Goal: Task Accomplishment & Management: Use online tool/utility

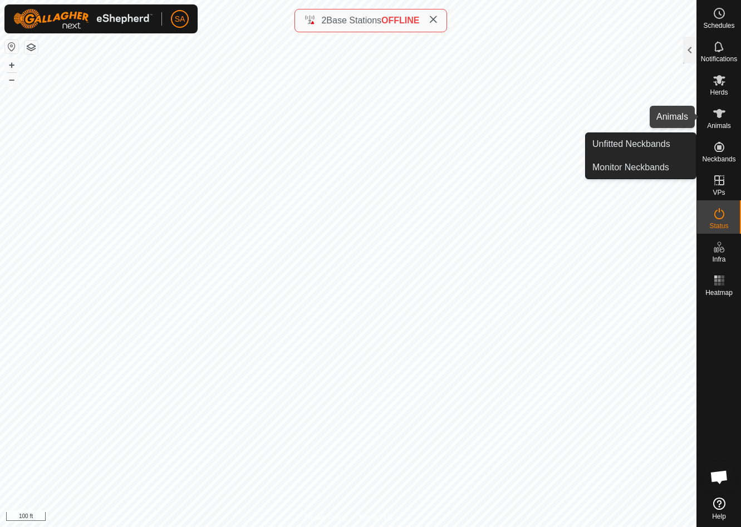
click at [724, 119] on icon at bounding box center [718, 113] width 13 height 13
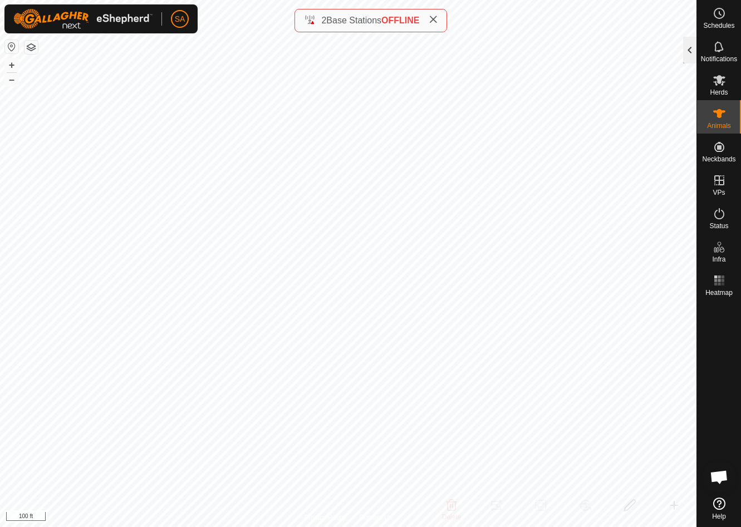
click at [689, 43] on div at bounding box center [689, 50] width 13 height 27
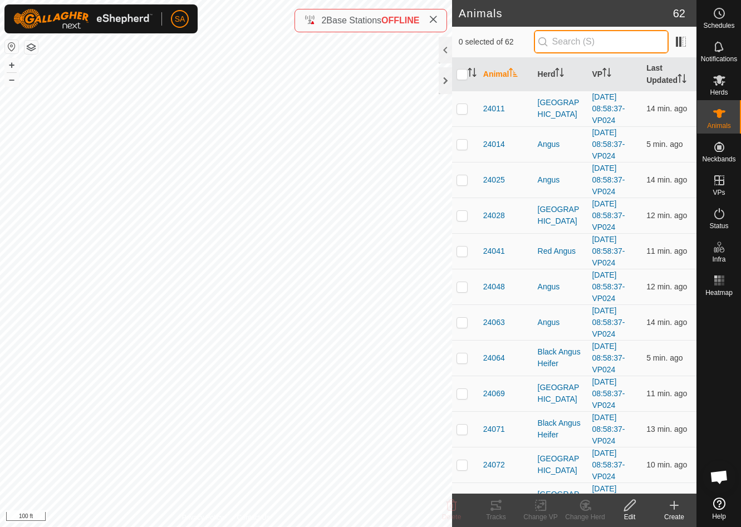
click at [587, 40] on input "text" at bounding box center [601, 41] width 135 height 23
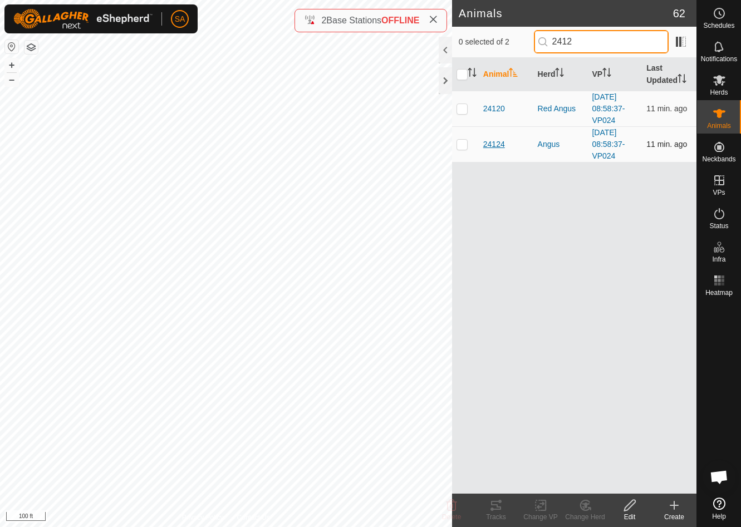
type input "2412"
click at [498, 143] on span "24124" at bounding box center [494, 145] width 22 height 12
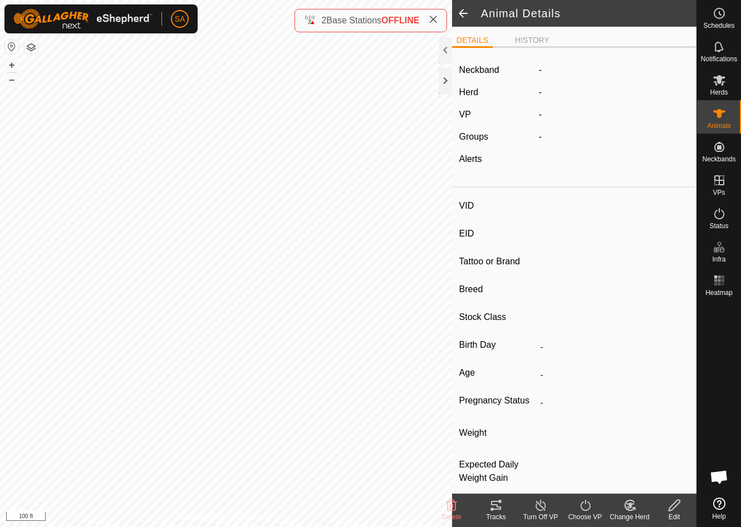
type input "24124"
type input "840003288551197"
type input "24086"
type input "Angus"
type input "-"
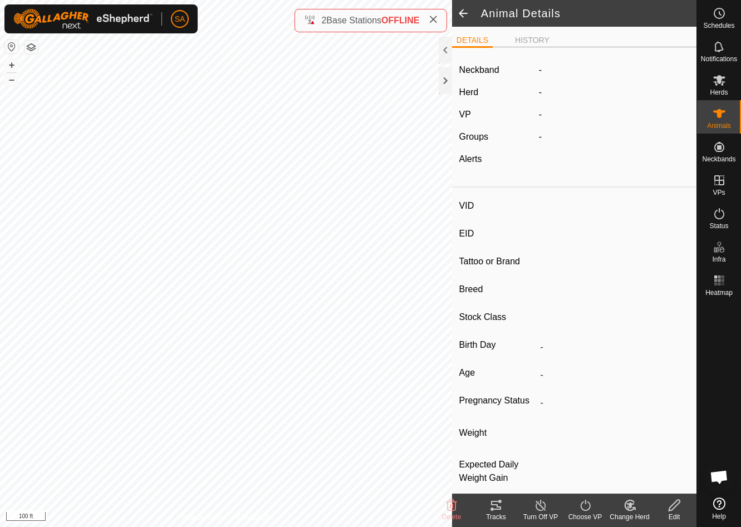
type input "0 kg"
type input "-"
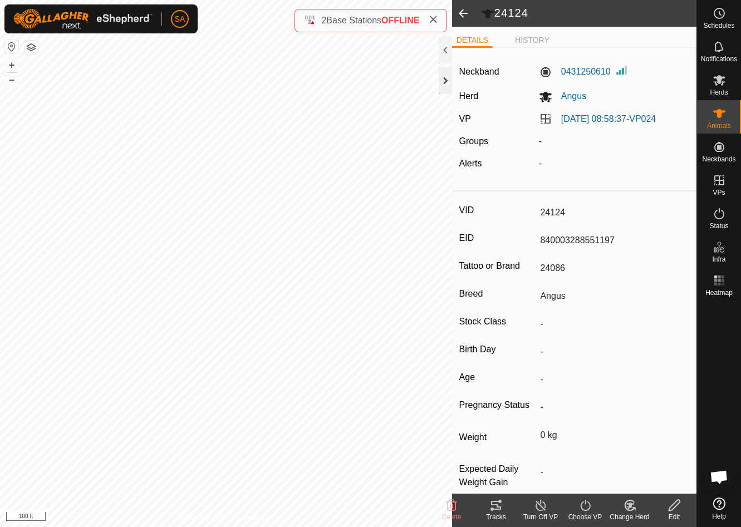
click at [445, 77] on div at bounding box center [445, 80] width 13 height 27
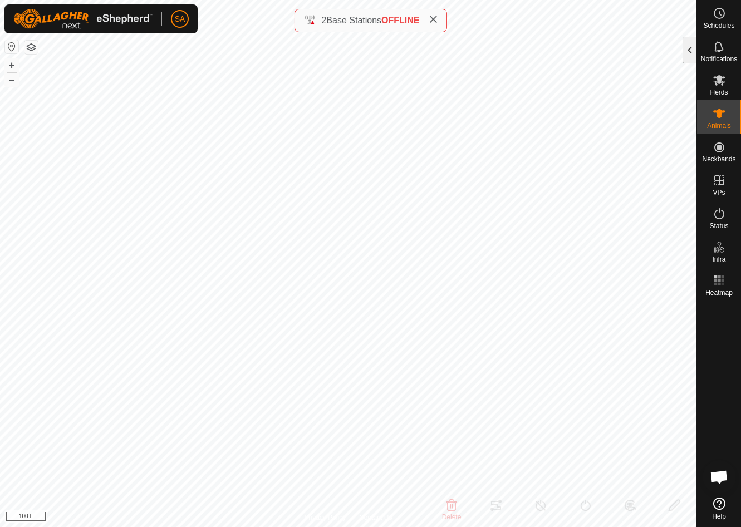
click at [689, 53] on div at bounding box center [689, 50] width 13 height 27
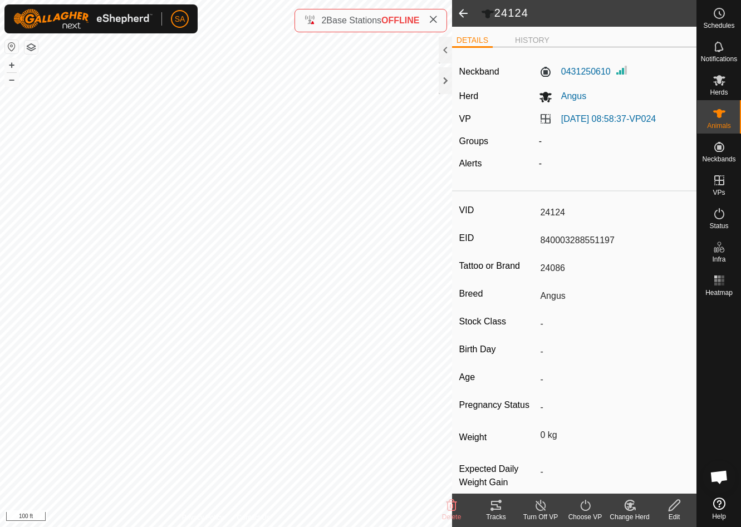
click at [461, 13] on span at bounding box center [463, 13] width 22 height 27
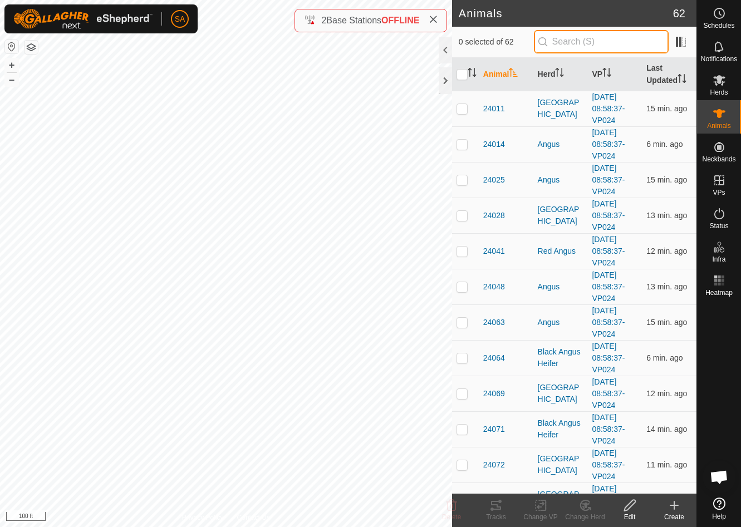
click at [580, 38] on input "text" at bounding box center [601, 41] width 135 height 23
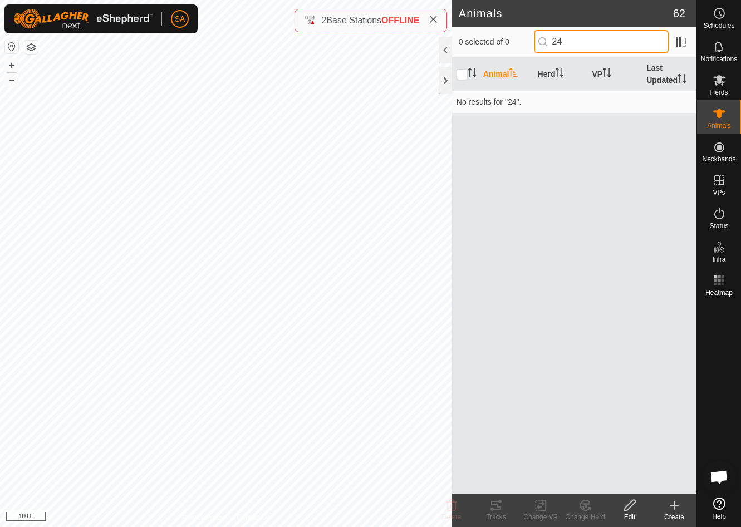
type input "2"
type input "24125"
click at [449, 75] on div at bounding box center [445, 80] width 13 height 27
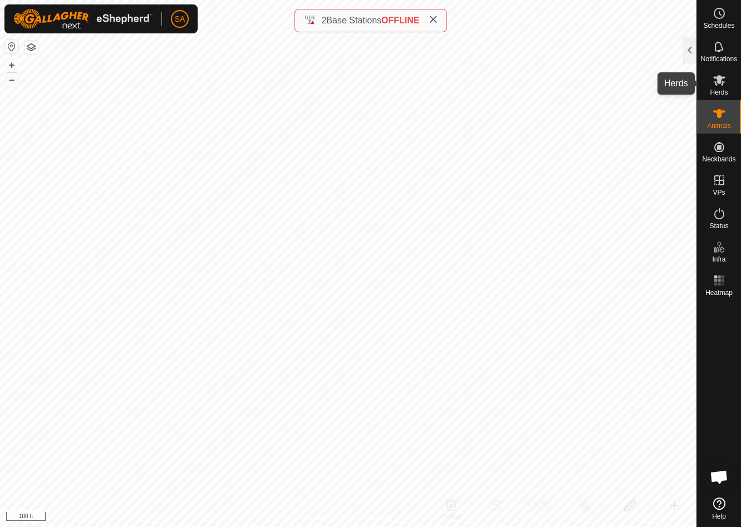
click at [717, 80] on icon at bounding box center [719, 80] width 12 height 11
click at [694, 50] on div at bounding box center [689, 50] width 13 height 27
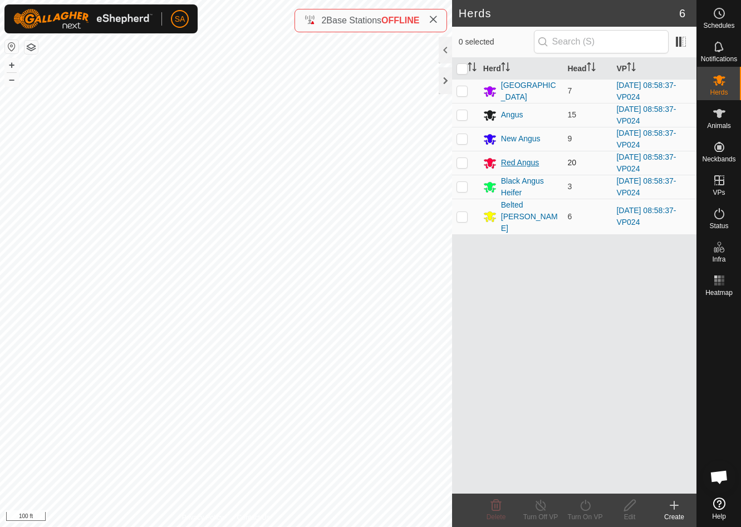
click at [515, 161] on div "Red Angus" at bounding box center [520, 163] width 38 height 12
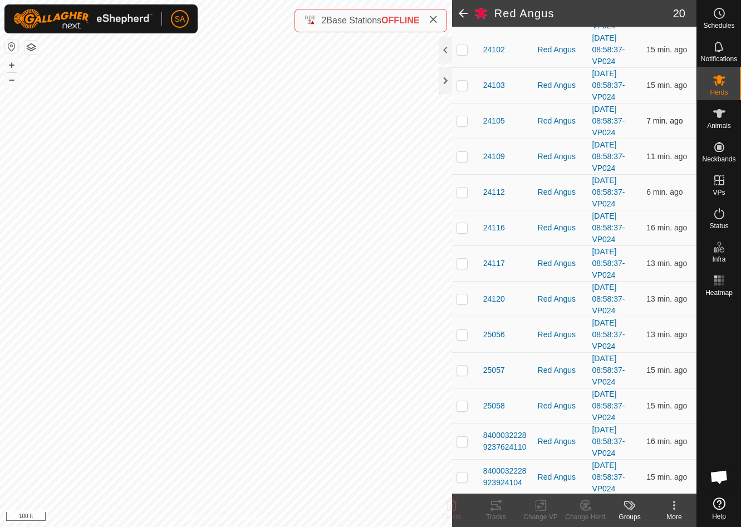
scroll to position [188, 0]
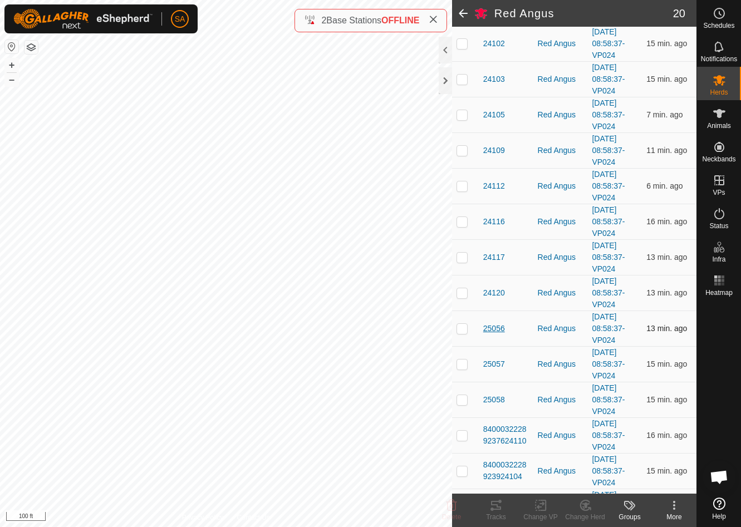
click at [499, 326] on span "25056" at bounding box center [494, 329] width 22 height 12
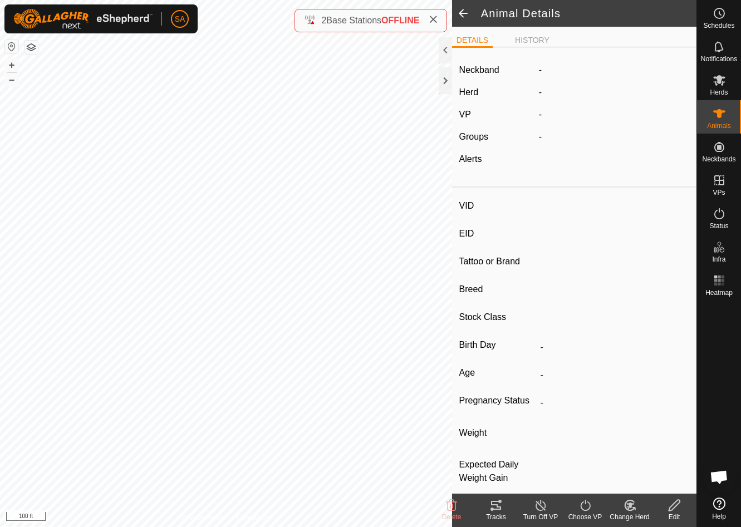
type input "25056"
type input "-"
type input "Red Angus"
type input "-"
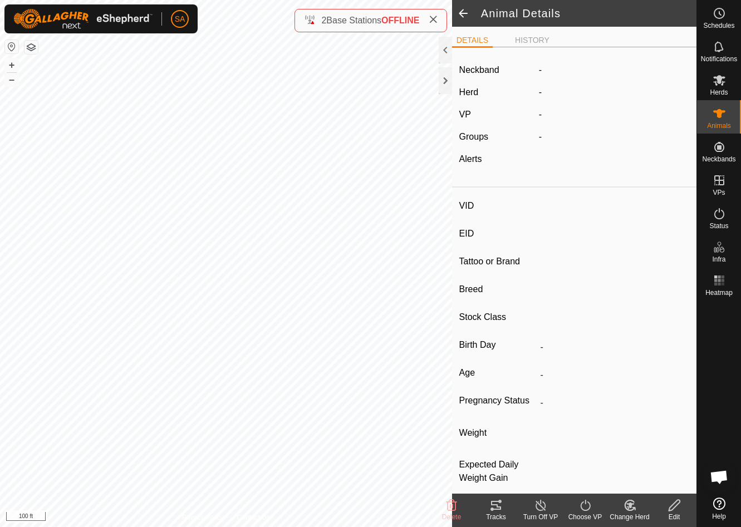
type input "05/2024"
type input "1 year 5 months"
type input "Empty"
type input "0 kg"
type input "-"
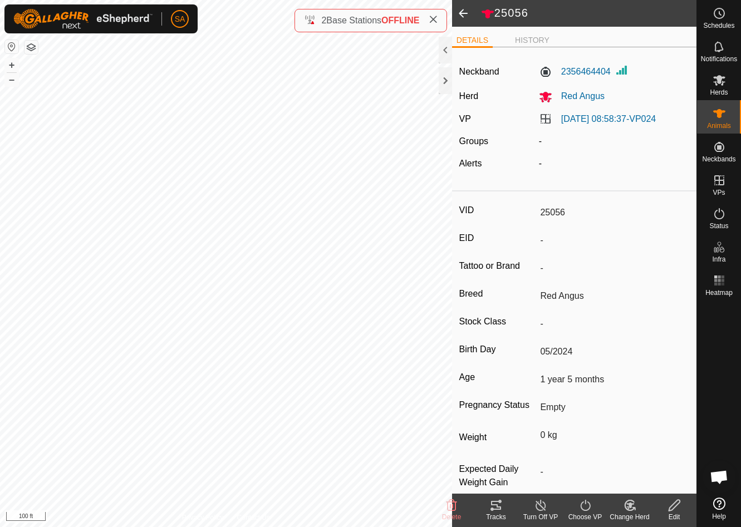
click at [464, 11] on span at bounding box center [463, 13] width 22 height 27
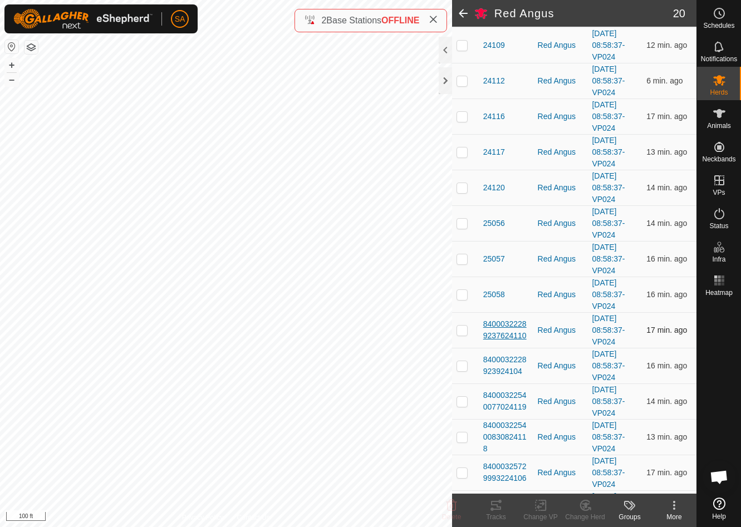
scroll to position [287, 0]
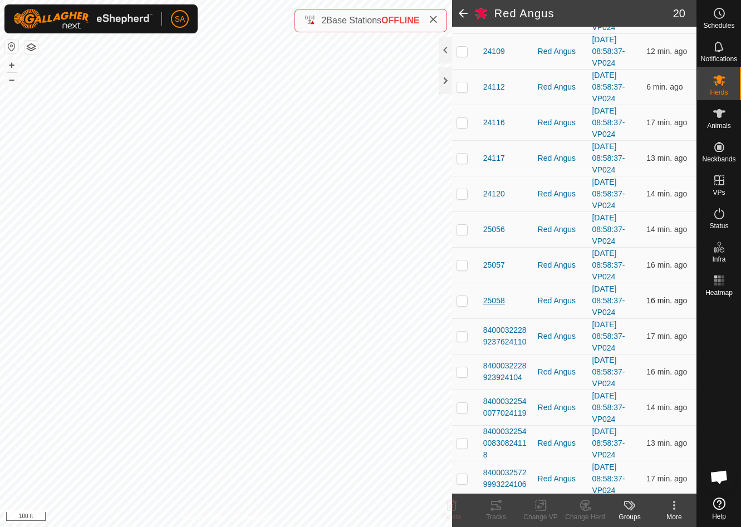
click at [495, 301] on span "25058" at bounding box center [494, 301] width 22 height 12
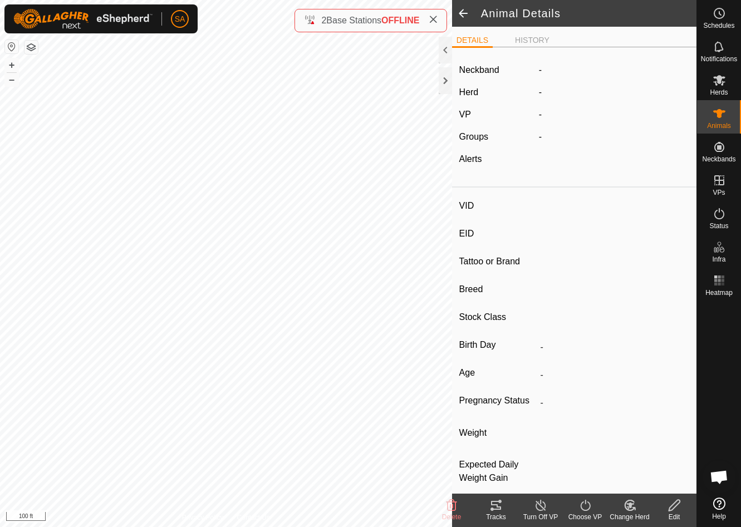
type input "25058"
type input "-"
type input "Red Angus"
type input "-"
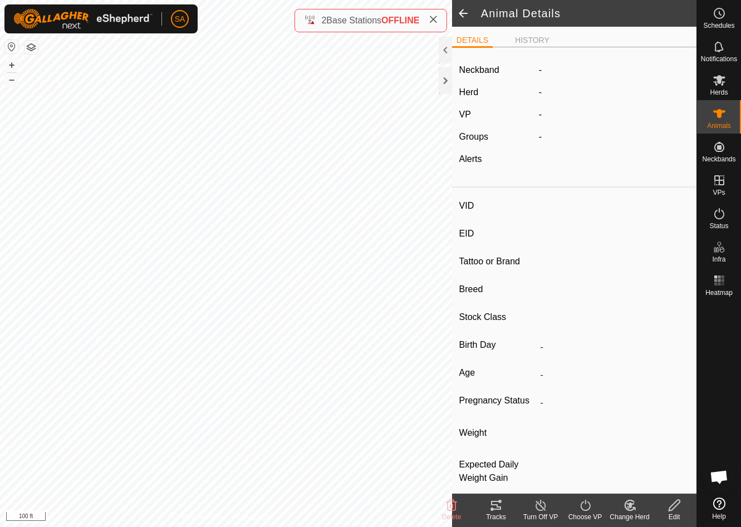
type input "05/2024"
type input "1 year 5 months"
type input "Empty"
type input "0 kg"
type input "-"
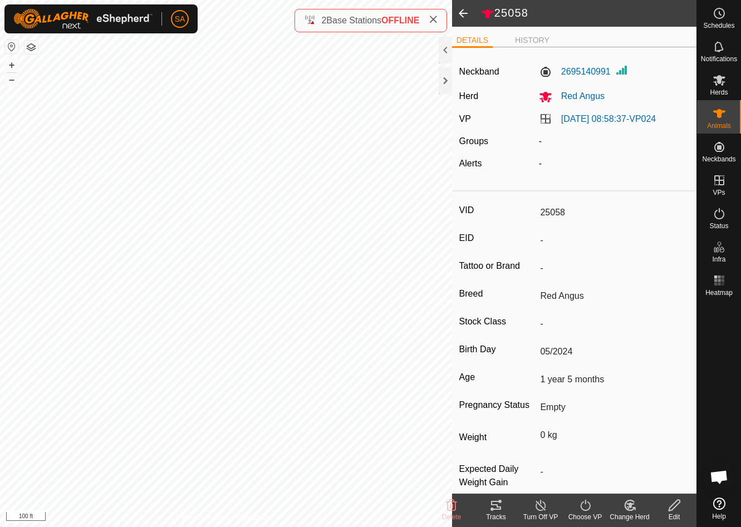
click at [461, 12] on span at bounding box center [463, 13] width 22 height 27
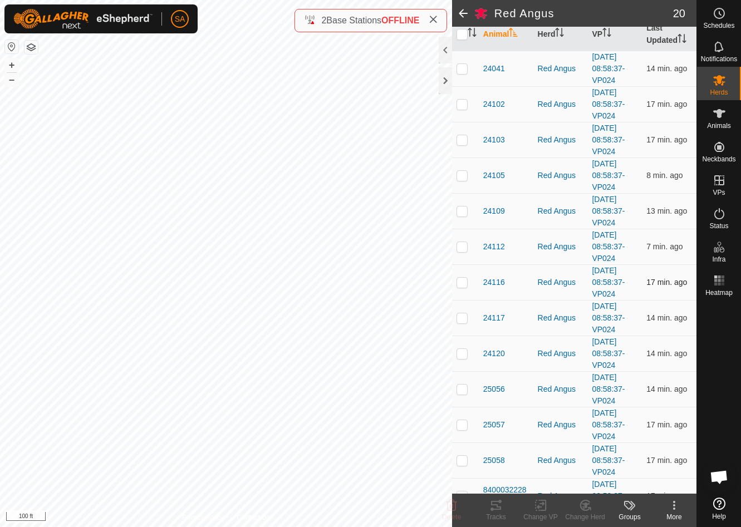
scroll to position [130, 0]
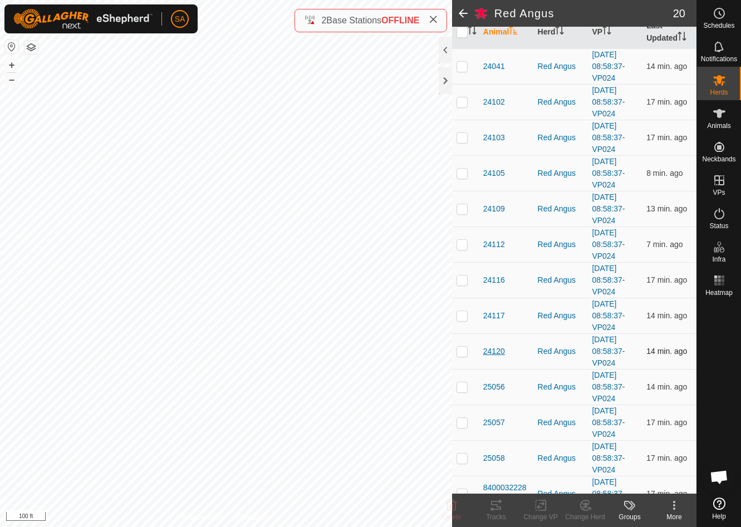
click at [498, 351] on span "24120" at bounding box center [494, 352] width 22 height 12
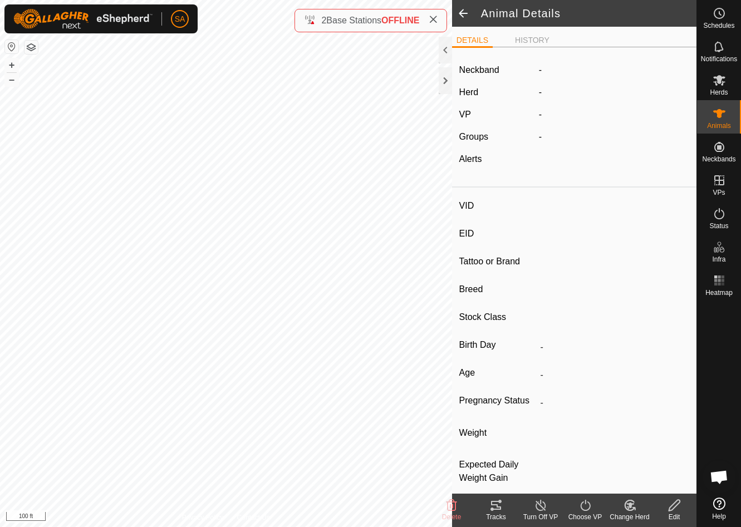
type input "24120"
type input "840003288551178"
type input "24067"
type input "Angus"
type input "-"
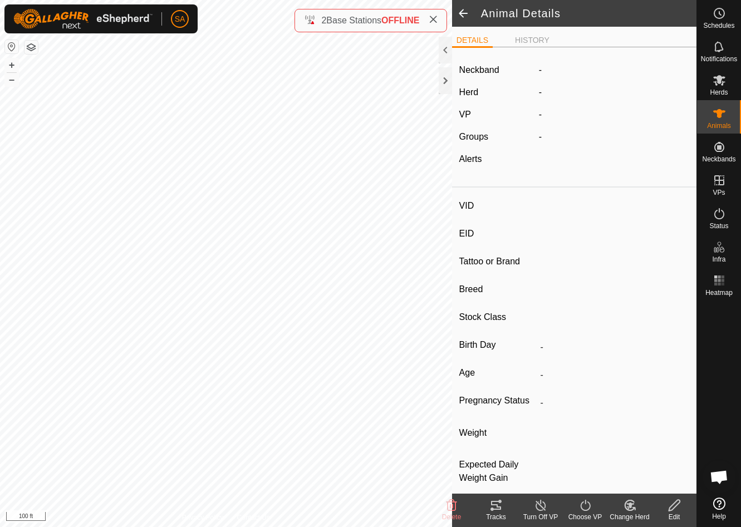
type input "0 kg"
type input "-"
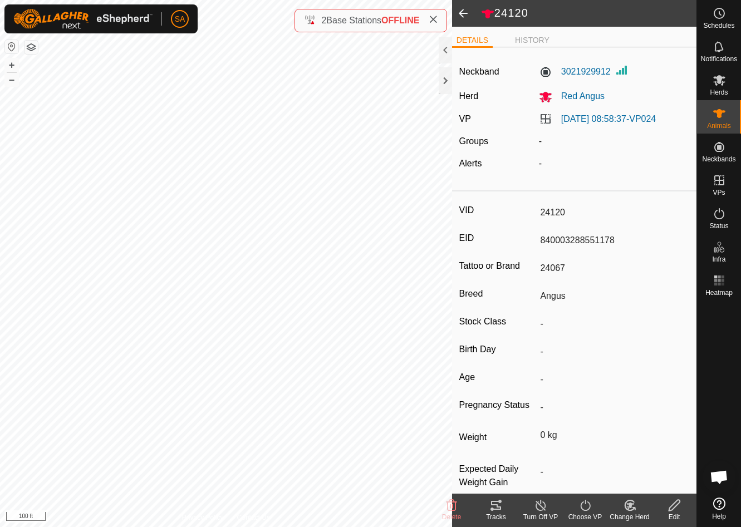
click at [460, 13] on span at bounding box center [463, 13] width 22 height 27
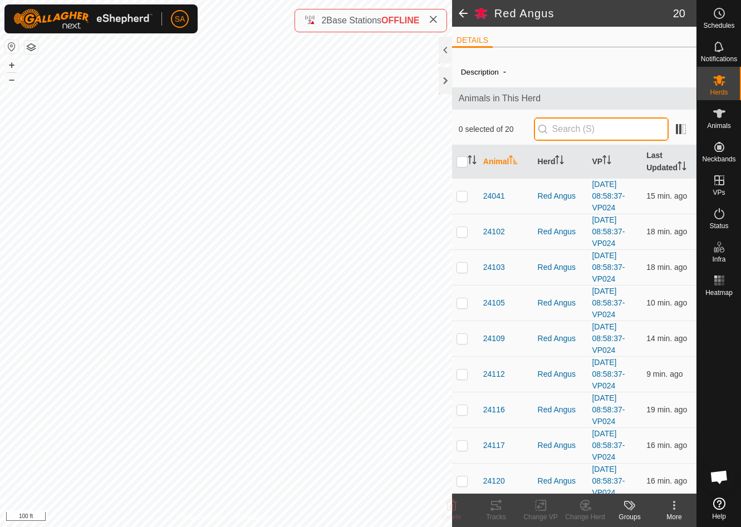
click at [582, 127] on input "text" at bounding box center [601, 128] width 135 height 23
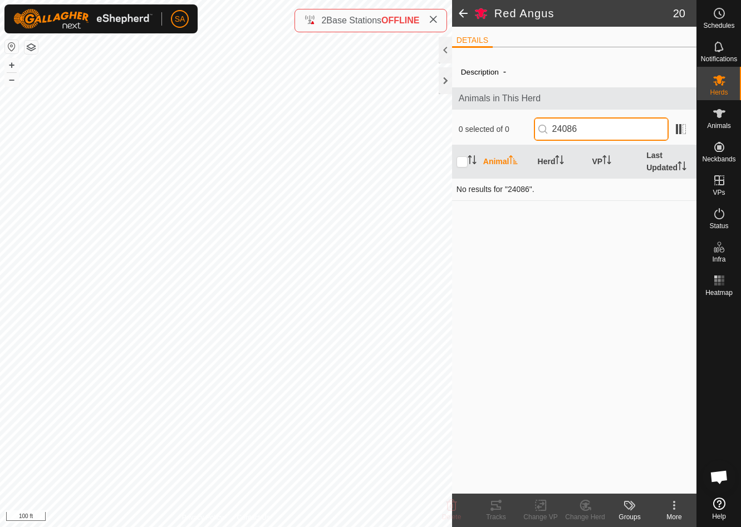
type input "24086"
click at [515, 192] on td "No results for "24086"." at bounding box center [574, 189] width 244 height 22
click at [445, 80] on div at bounding box center [445, 80] width 13 height 27
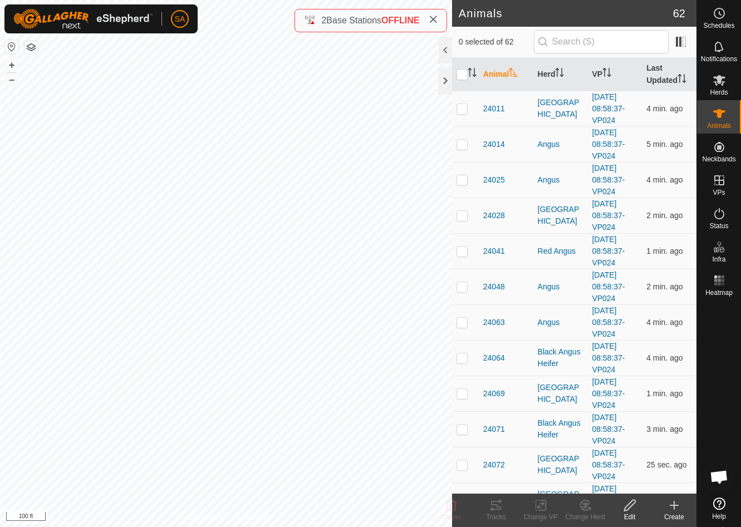
click at [676, 505] on icon at bounding box center [674, 505] width 8 height 0
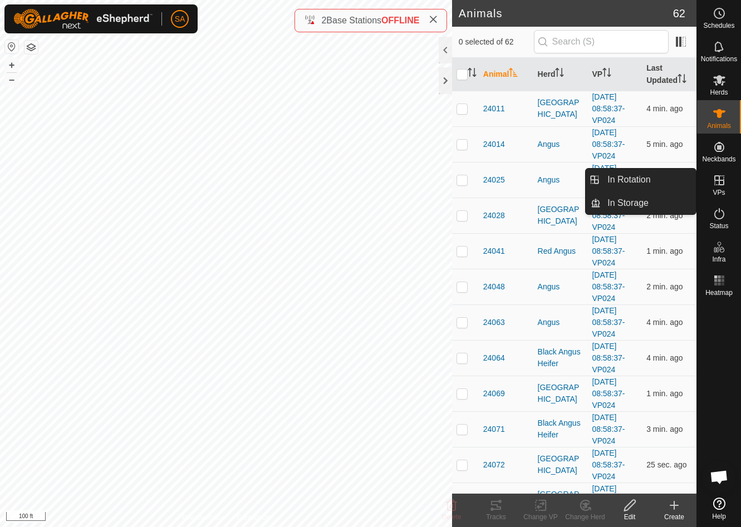
click at [721, 181] on icon at bounding box center [718, 180] width 13 height 13
click at [672, 171] on link "In Rotation" at bounding box center [648, 180] width 95 height 22
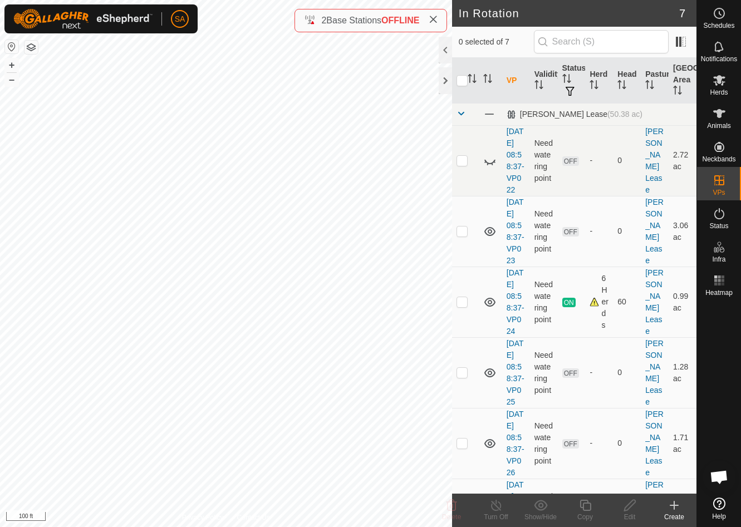
click at [675, 508] on icon at bounding box center [673, 505] width 13 height 13
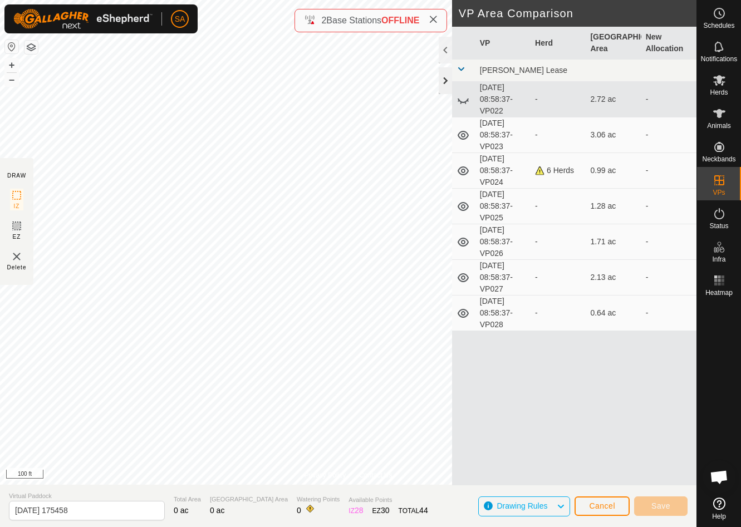
click at [450, 78] on div at bounding box center [445, 80] width 13 height 27
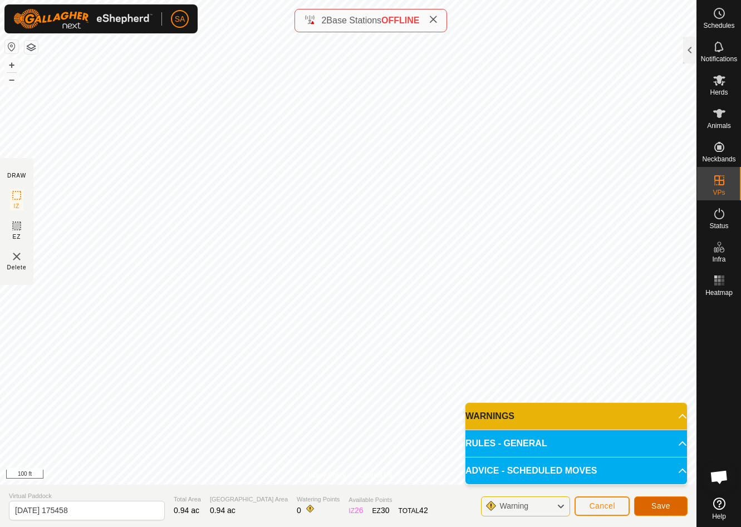
click at [671, 505] on button "Save" at bounding box center [660, 505] width 53 height 19
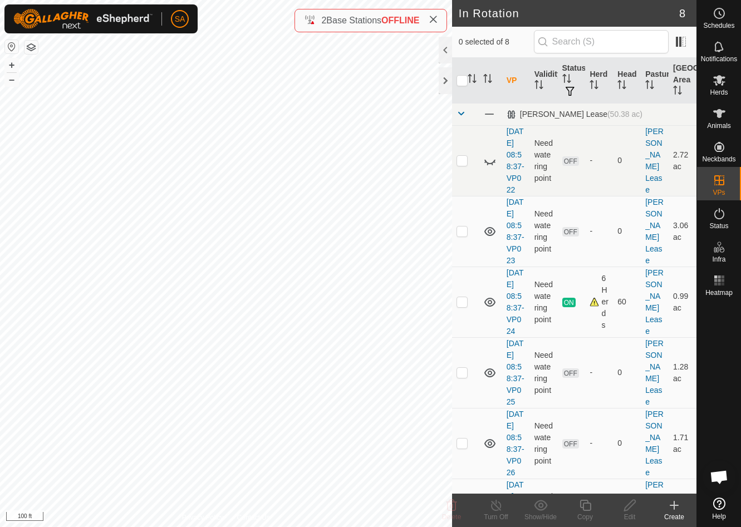
click at [672, 504] on icon at bounding box center [673, 505] width 13 height 13
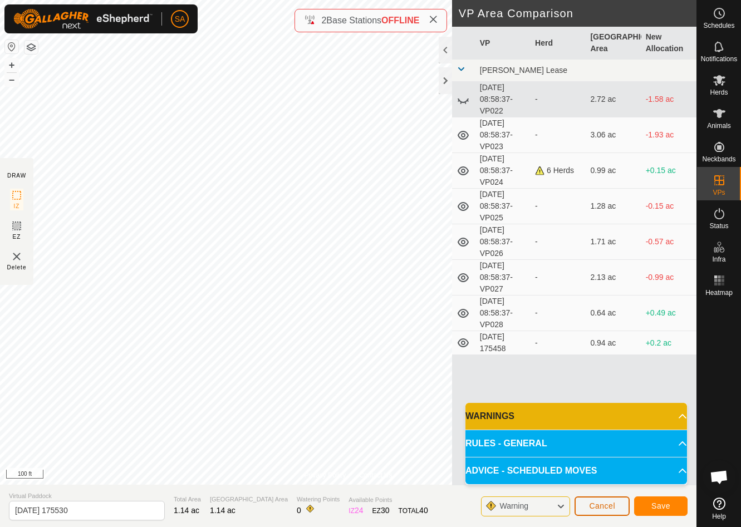
click at [611, 506] on span "Cancel" at bounding box center [602, 505] width 26 height 9
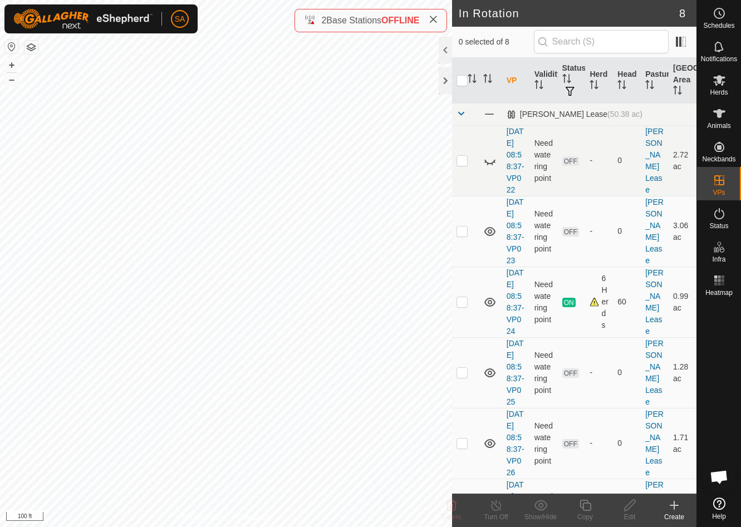
click at [676, 508] on icon at bounding box center [673, 505] width 13 height 13
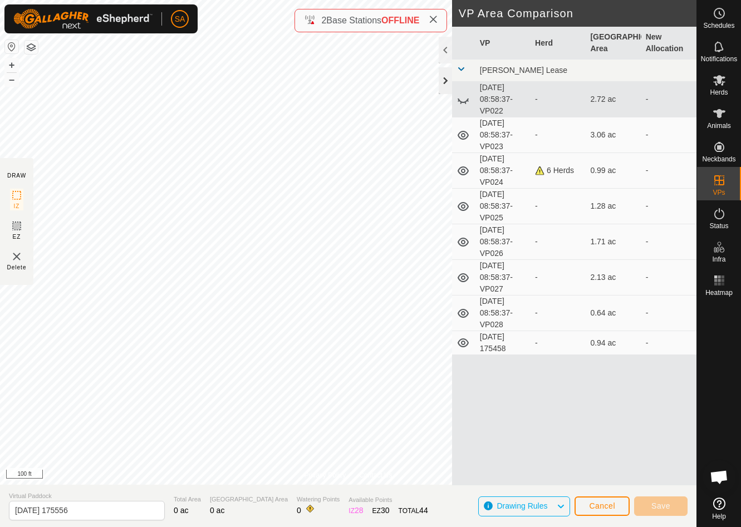
click at [442, 81] on div at bounding box center [445, 80] width 13 height 27
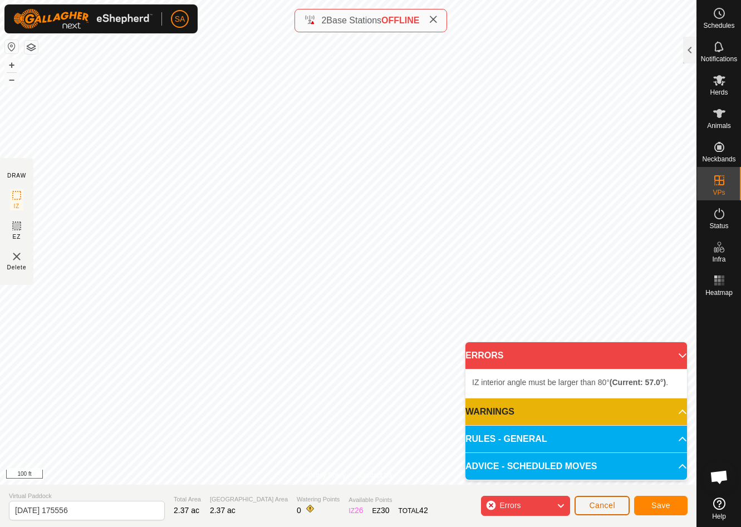
click at [609, 506] on span "Cancel" at bounding box center [602, 505] width 26 height 9
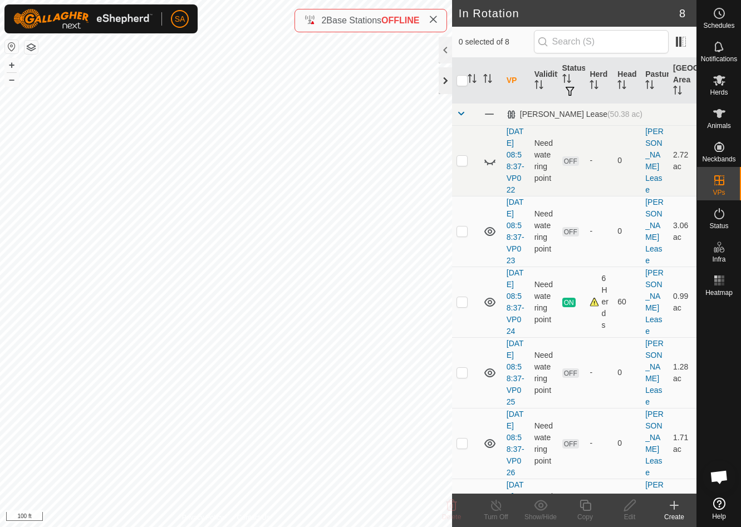
click at [445, 80] on div at bounding box center [445, 80] width 13 height 27
